Goal: Transaction & Acquisition: Purchase product/service

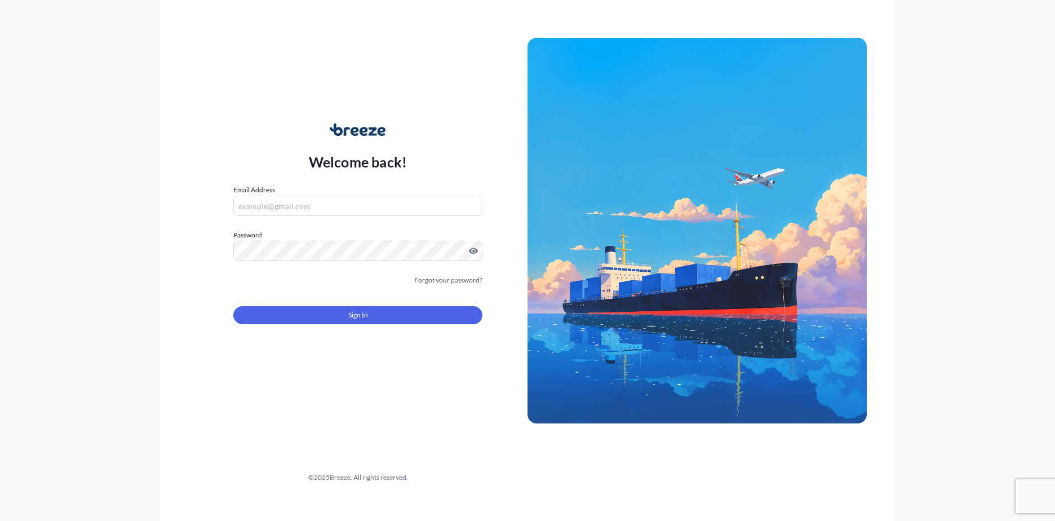
type input "[EMAIL_ADDRESS][DOMAIN_NAME]"
click at [351, 323] on button "Sign In" at bounding box center [357, 315] width 249 height 18
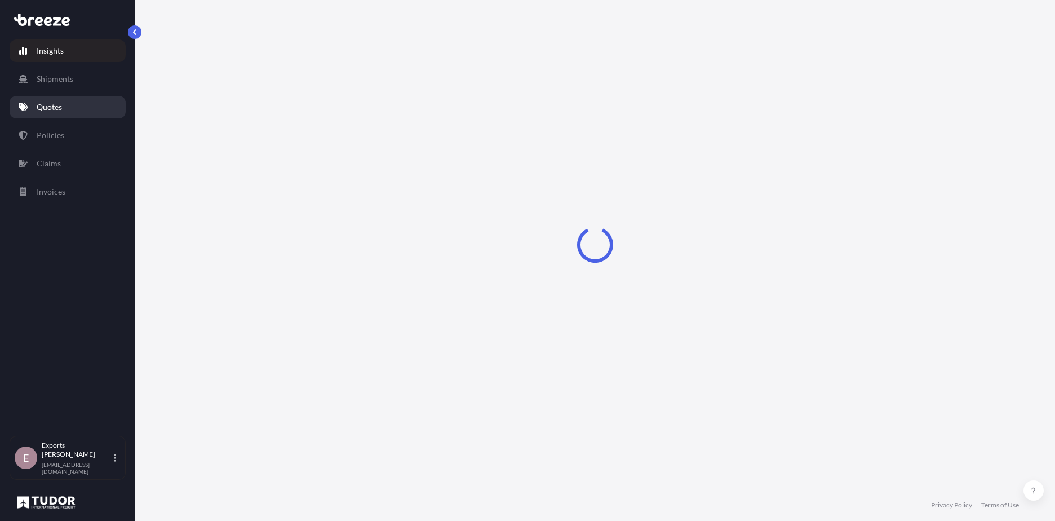
select select "2025"
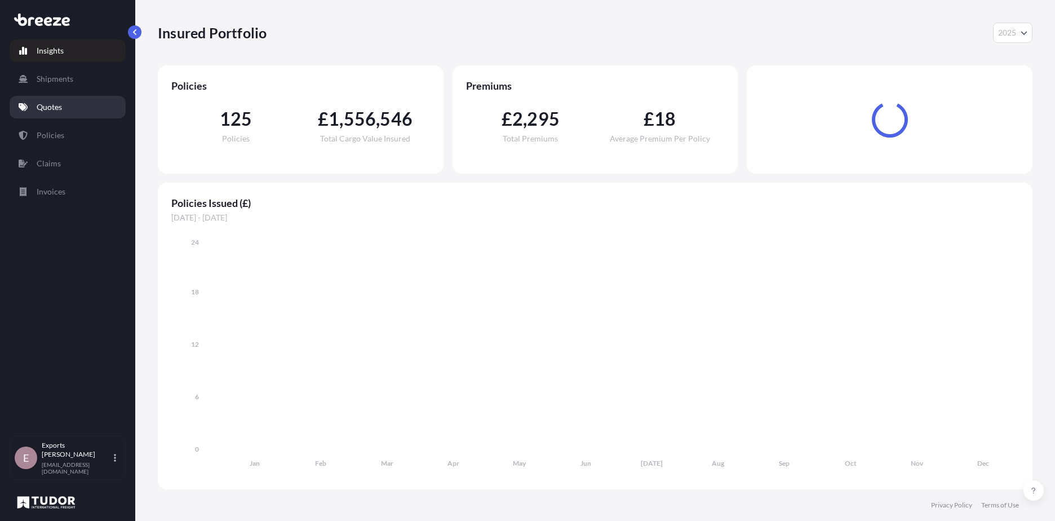
click at [86, 102] on link "Quotes" at bounding box center [68, 107] width 116 height 23
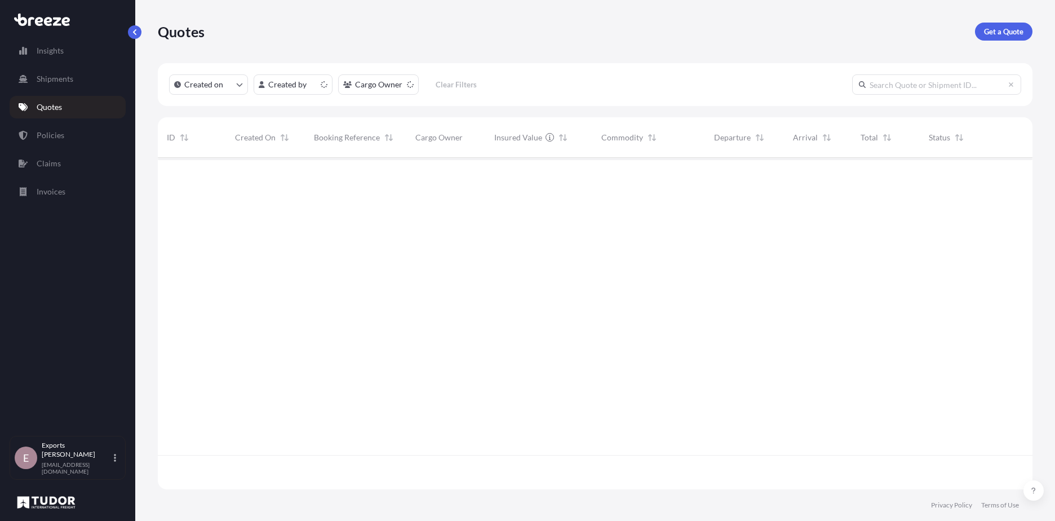
scroll to position [329, 866]
click at [1018, 34] on p "Get a Quote" at bounding box center [1003, 31] width 39 height 11
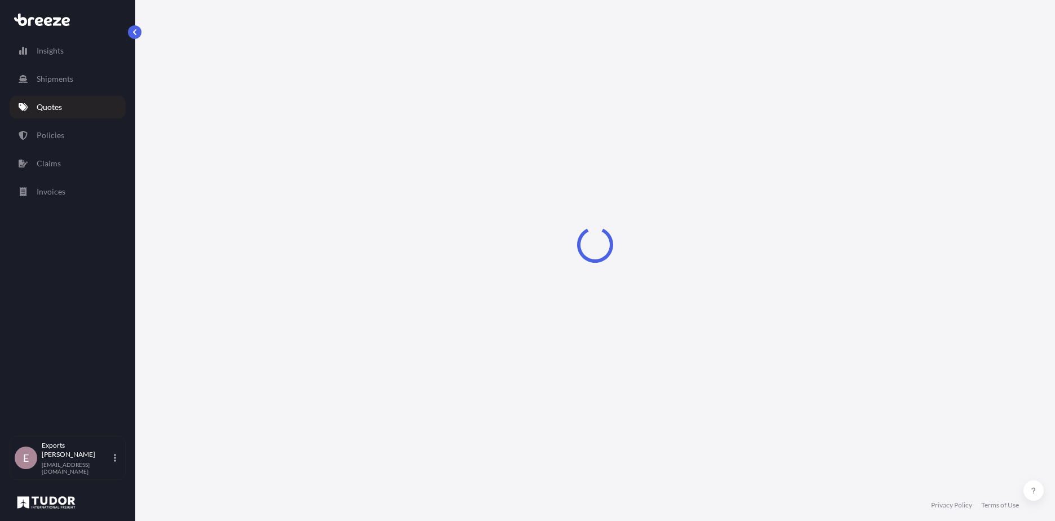
select select "Road"
select select "Sea"
select select "1"
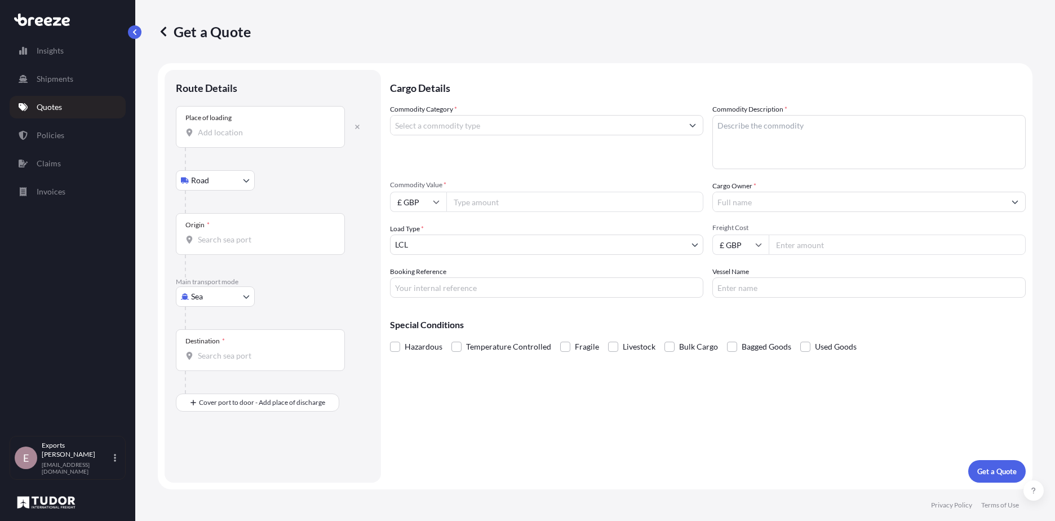
click at [209, 122] on div "Place of loading" at bounding box center [260, 127] width 169 height 42
click at [209, 127] on input "Place of loading" at bounding box center [264, 132] width 133 height 11
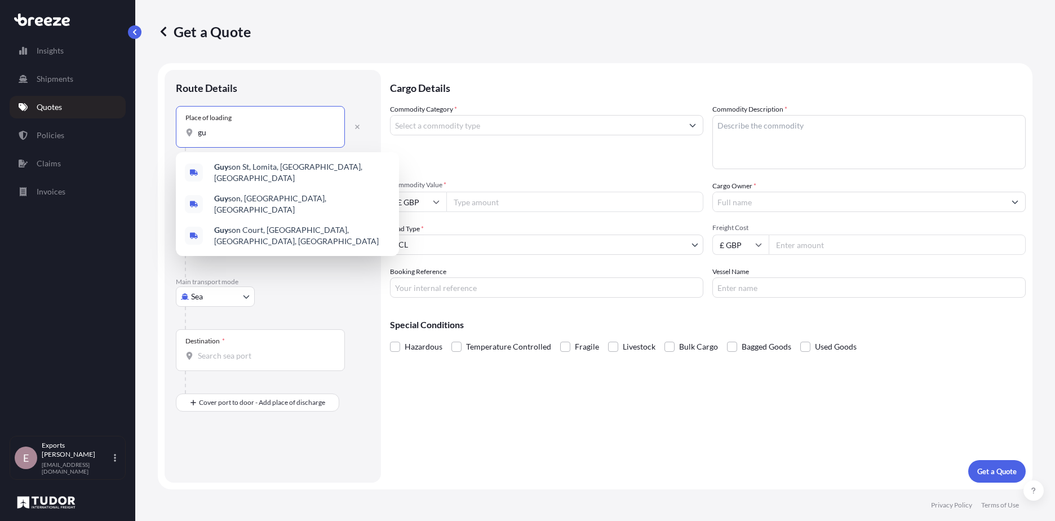
type input "g"
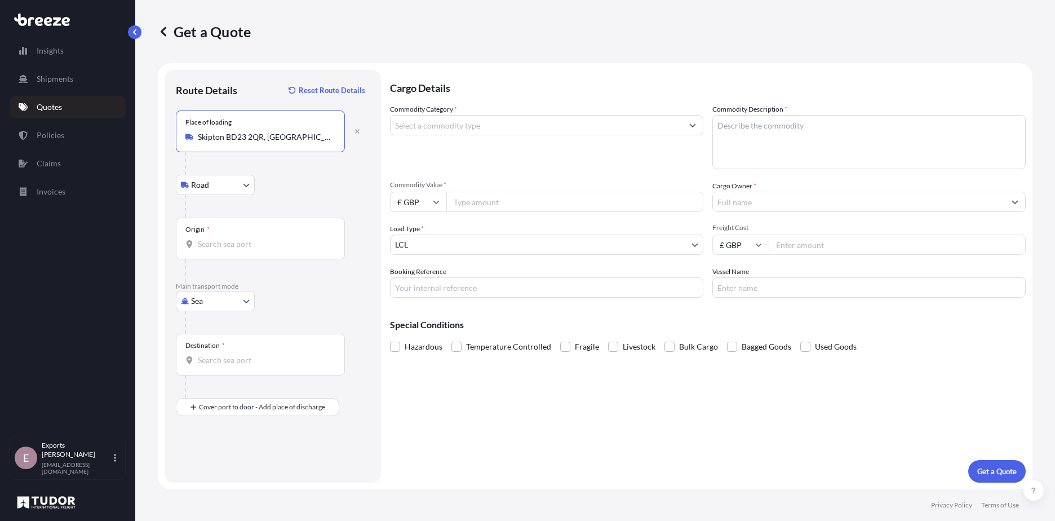
type input "Skipton BD23 2QR, [GEOGRAPHIC_DATA]"
click at [246, 240] on input "Origin *" at bounding box center [264, 243] width 133 height 11
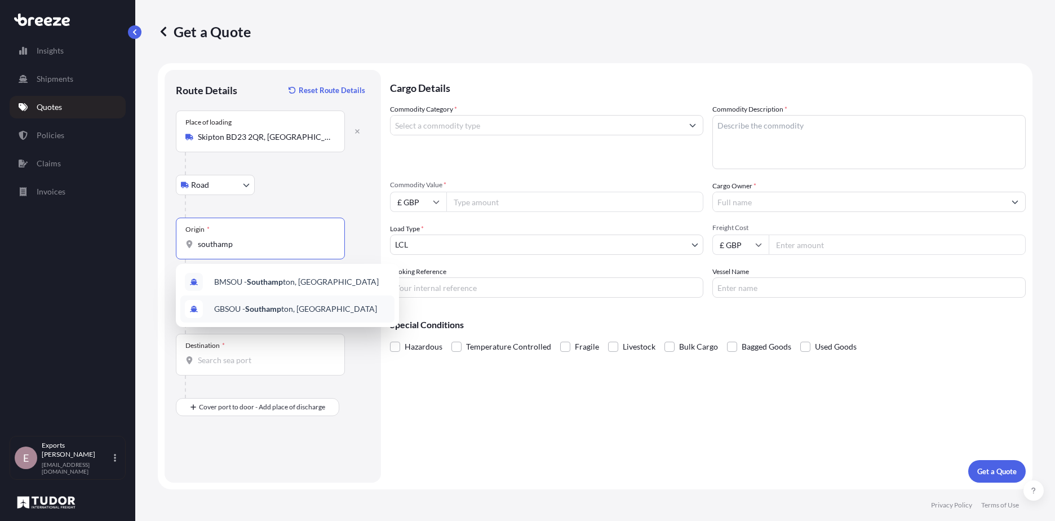
click at [267, 299] on div "GBSOU - Southamp ton, [GEOGRAPHIC_DATA]" at bounding box center [287, 308] width 214 height 27
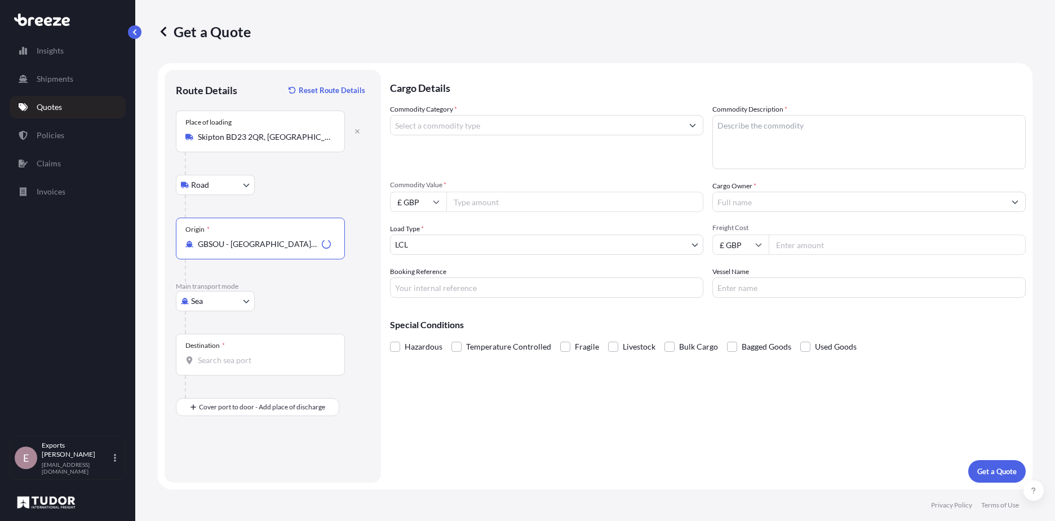
type input "GBSOU - [GEOGRAPHIC_DATA], [GEOGRAPHIC_DATA]"
click at [252, 367] on div "Destination *" at bounding box center [260, 355] width 169 height 42
click at [252, 366] on input "Destination *" at bounding box center [264, 360] width 133 height 11
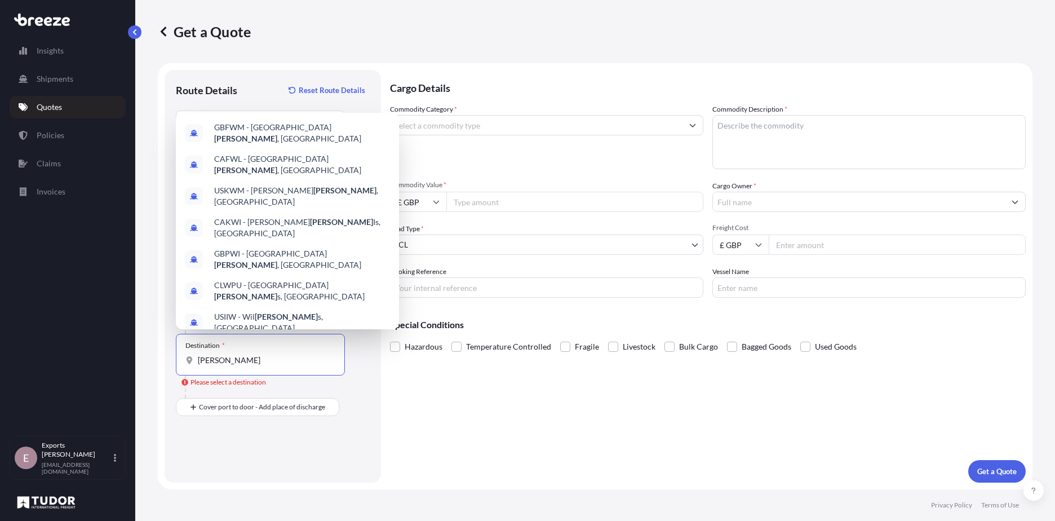
drag, startPoint x: 248, startPoint y: 359, endPoint x: 126, endPoint y: 351, distance: 122.6
click at [126, 351] on div "Insights Shipments Quotes Policies Claims Invoices E Exports Tudor Freight [EMA…" at bounding box center [527, 260] width 1055 height 521
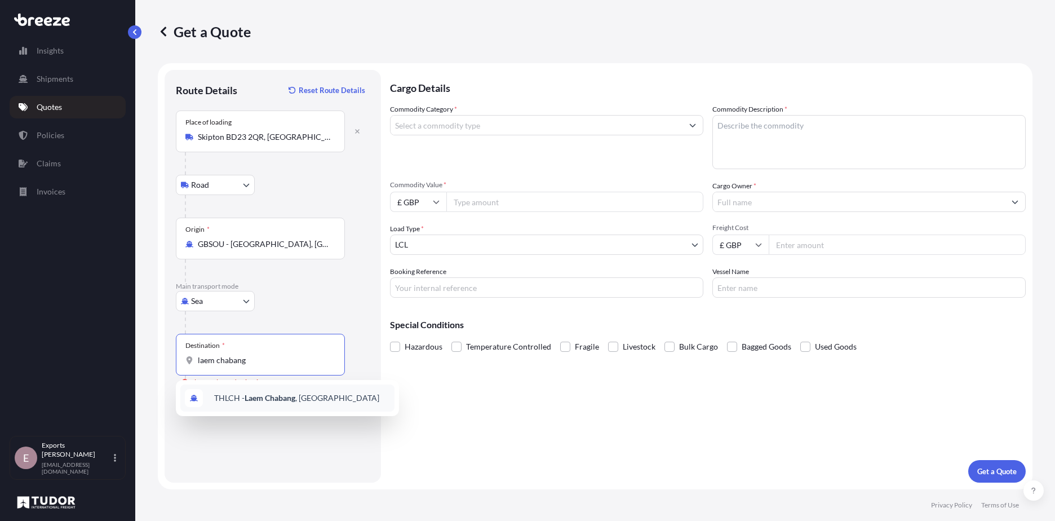
click at [303, 400] on span "THLCH - [GEOGRAPHIC_DATA] , [GEOGRAPHIC_DATA]" at bounding box center [296, 397] width 165 height 11
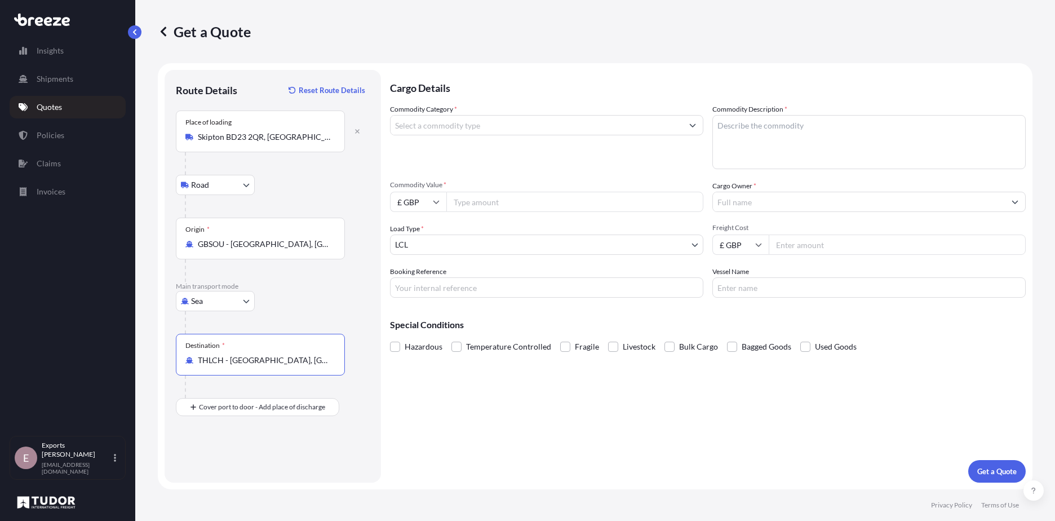
type input "THLCH - [GEOGRAPHIC_DATA], [GEOGRAPHIC_DATA]"
click at [439, 135] on div "Commodity Category *" at bounding box center [546, 136] width 313 height 65
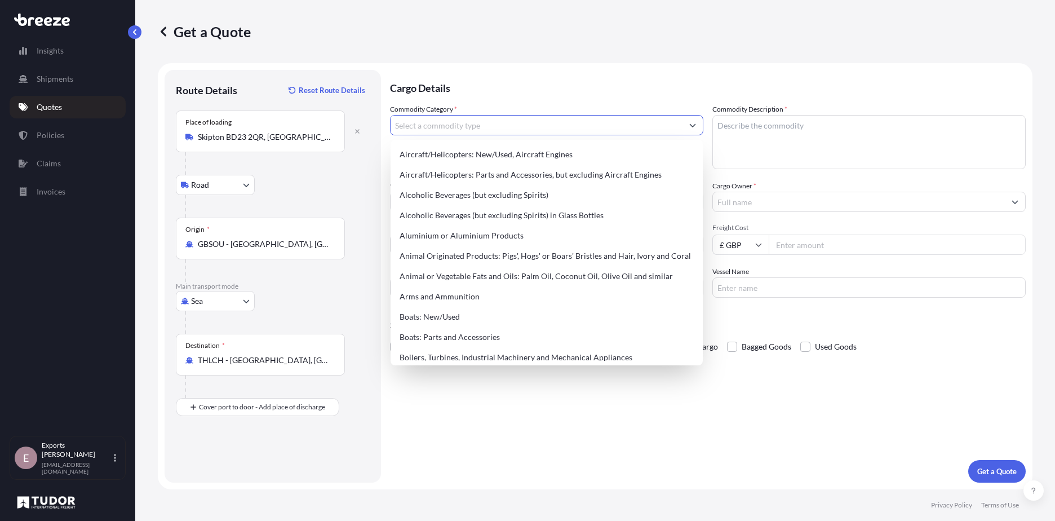
click at [443, 126] on input "Commodity Category *" at bounding box center [537, 125] width 292 height 20
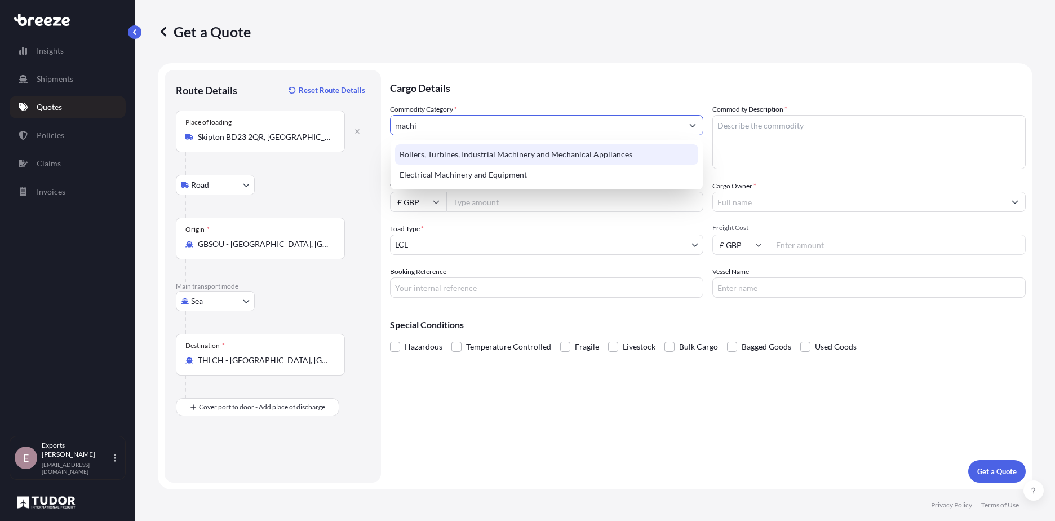
click at [600, 152] on div "Boilers, Turbines, Industrial Machinery and Mechanical Appliances" at bounding box center [546, 154] width 303 height 20
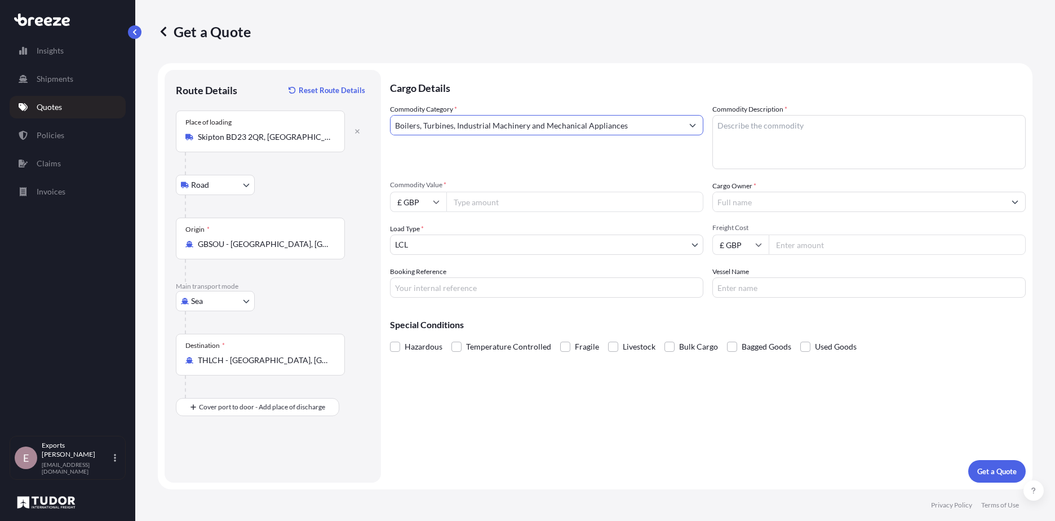
type input "Boilers, Turbines, Industrial Machinery and Mechanical Appliances"
click at [795, 141] on textarea "Commodity Description *" at bounding box center [869, 142] width 313 height 54
type textarea "s"
type textarea "SAND BLASTING MACHINE"
type input "530000"
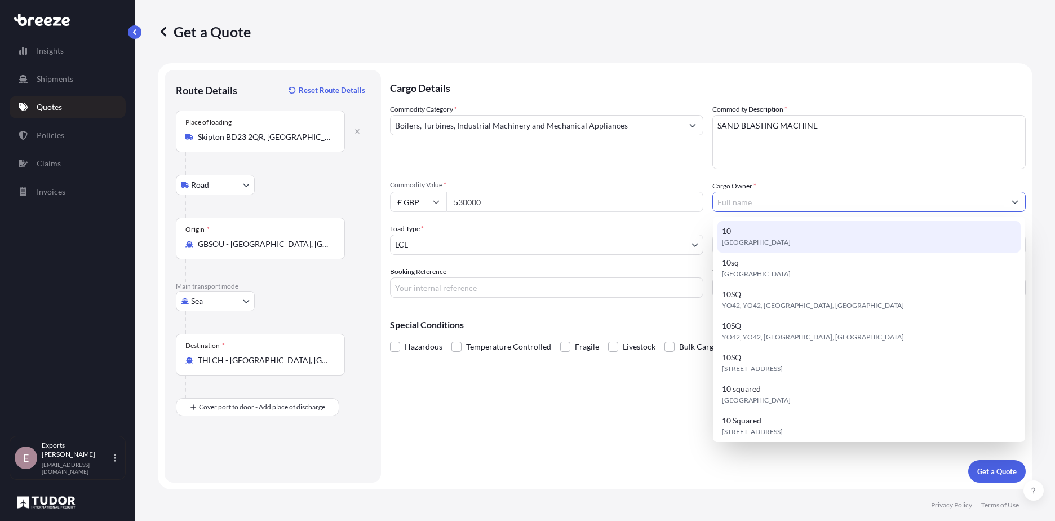
click at [762, 201] on input "Cargo Owner *" at bounding box center [859, 202] width 292 height 20
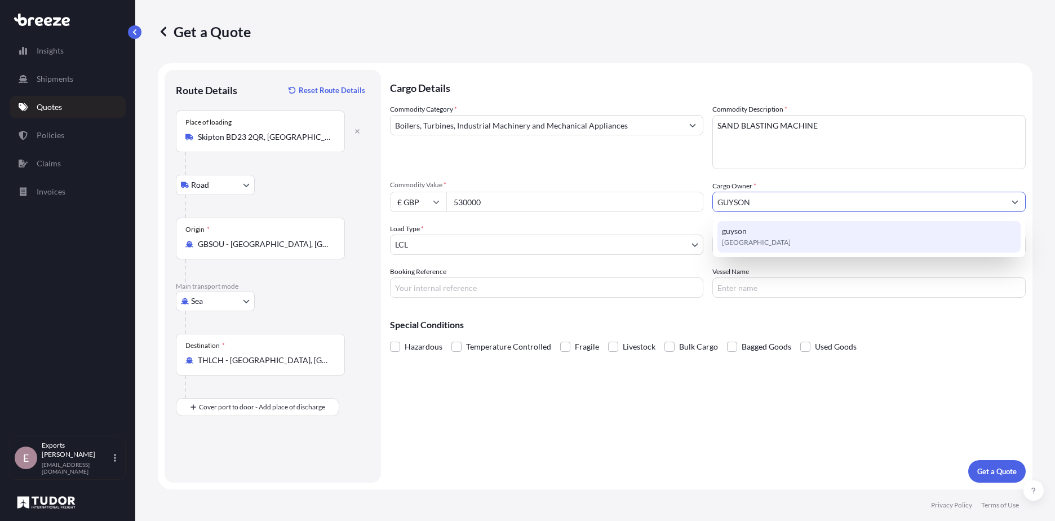
click at [776, 240] on div "guyson [GEOGRAPHIC_DATA]" at bounding box center [869, 237] width 303 height 32
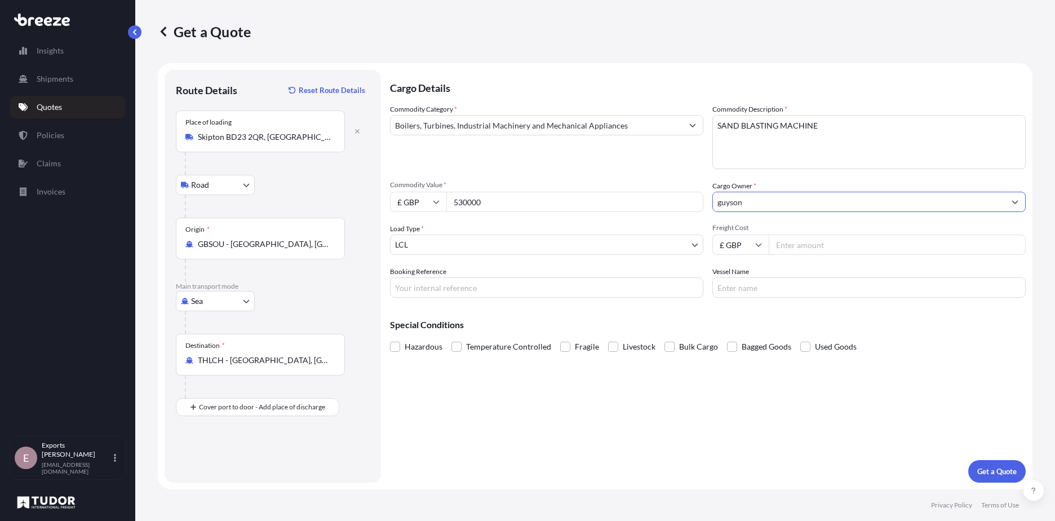
type input "guyson"
click at [459, 239] on body "15 options available. 0 options available. 1 option available. Insights Shipmen…" at bounding box center [527, 260] width 1055 height 521
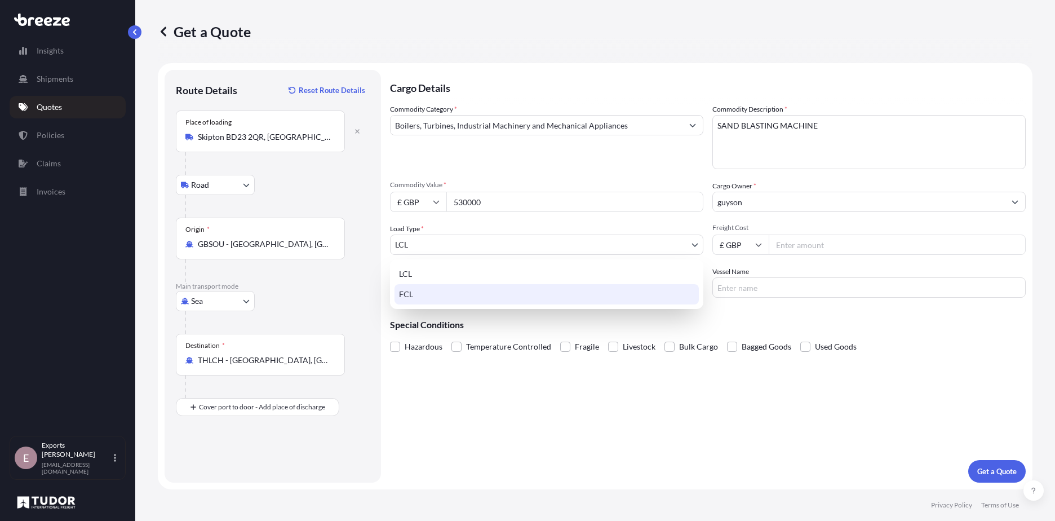
click at [426, 290] on div "FCL" at bounding box center [547, 294] width 304 height 20
select select "2"
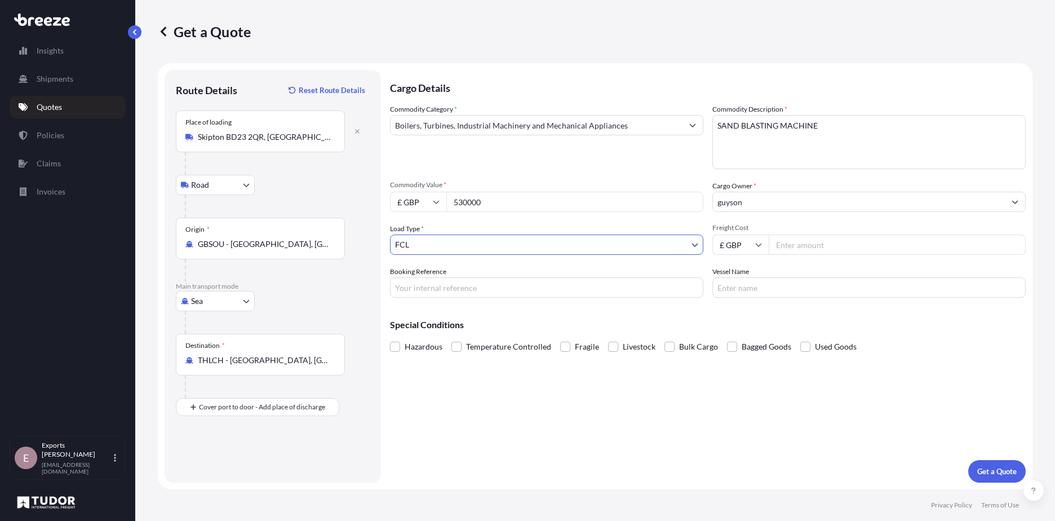
click at [835, 233] on div "Freight Cost £ GBP" at bounding box center [869, 239] width 313 height 32
click at [826, 250] on input "Freight Cost" at bounding box center [897, 245] width 257 height 20
